Goal: Task Accomplishment & Management: Manage account settings

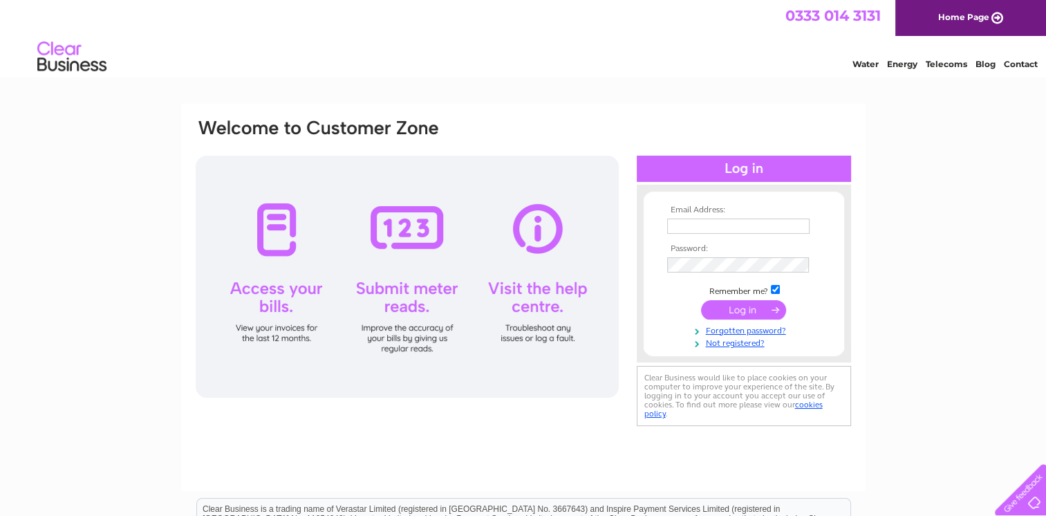
click at [702, 225] on input "text" at bounding box center [738, 225] width 142 height 15
type input "sylvia@imperialheatingoils.com"
click at [763, 313] on input "submit" at bounding box center [743, 310] width 85 height 19
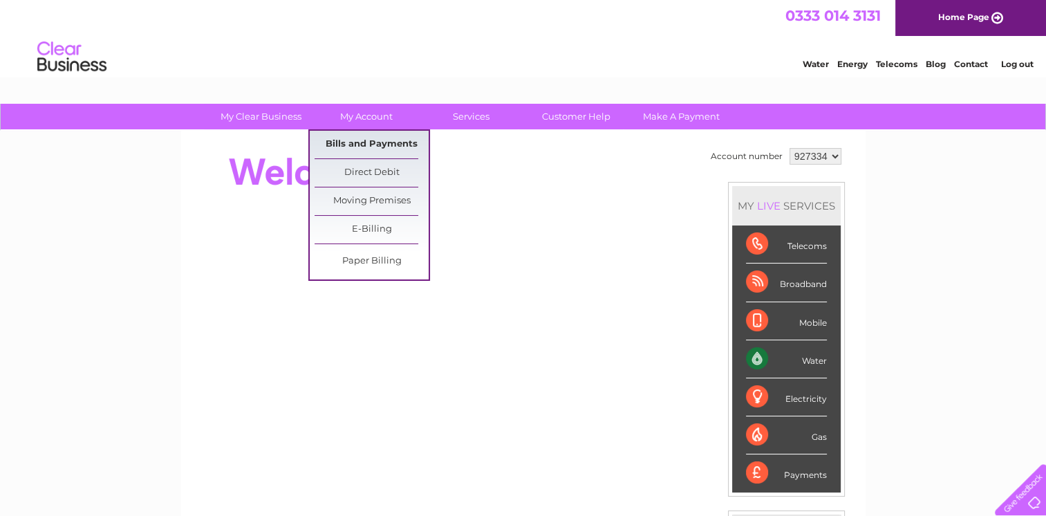
click at [376, 141] on link "Bills and Payments" at bounding box center [371, 145] width 114 height 28
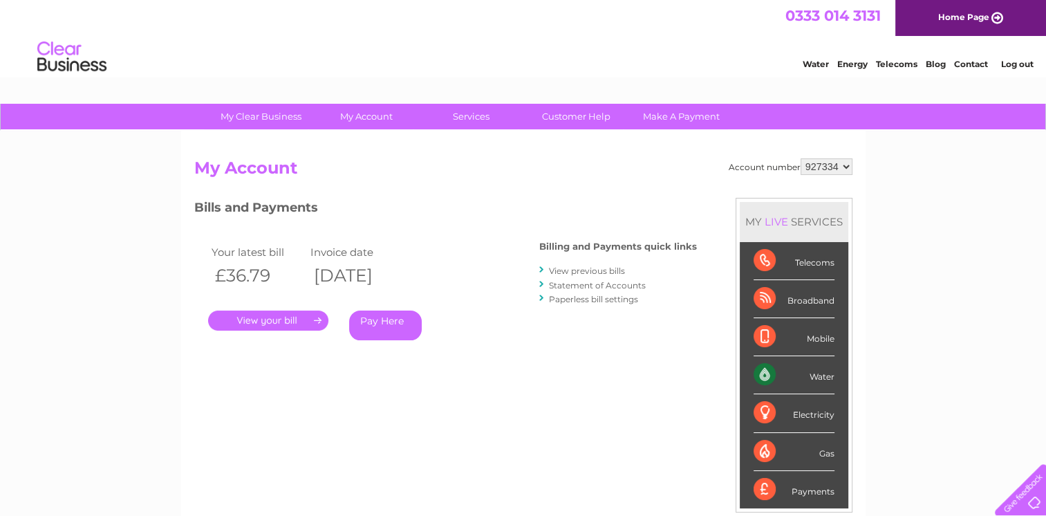
click at [321, 318] on link "." at bounding box center [268, 320] width 120 height 20
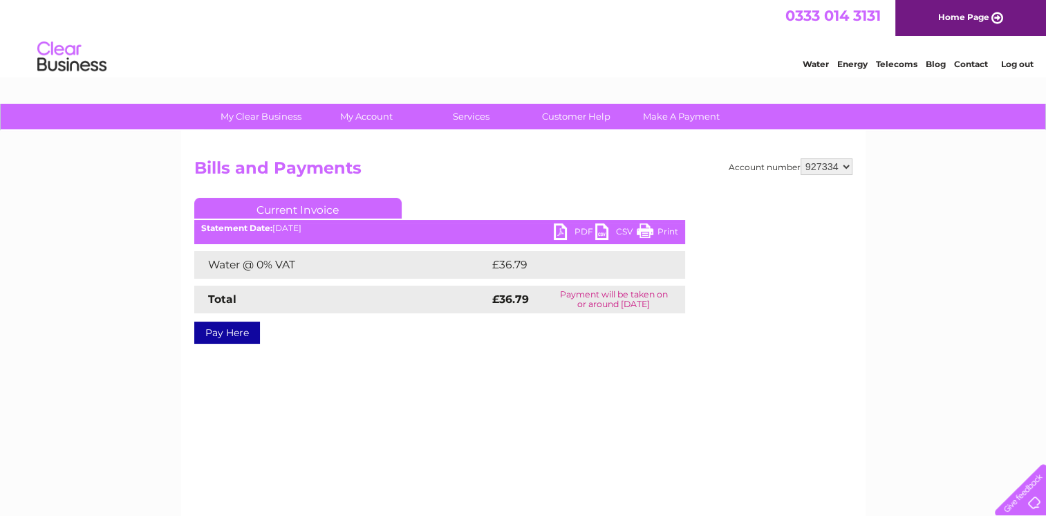
click at [567, 229] on link "PDF" at bounding box center [574, 233] width 41 height 20
click at [1012, 64] on link "Log out" at bounding box center [1016, 64] width 32 height 10
